Goal: Go to known website: Access a specific website the user already knows

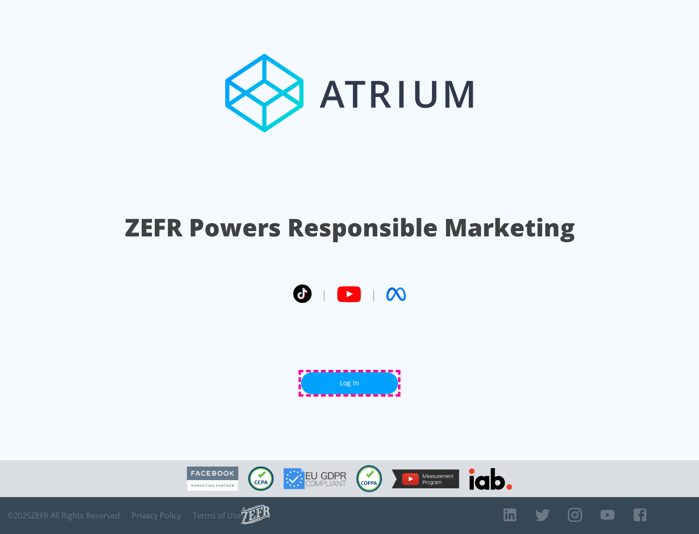
click at [350, 383] on link "Log In" at bounding box center [349, 383] width 97 height 22
